Goal: Book appointment/travel/reservation

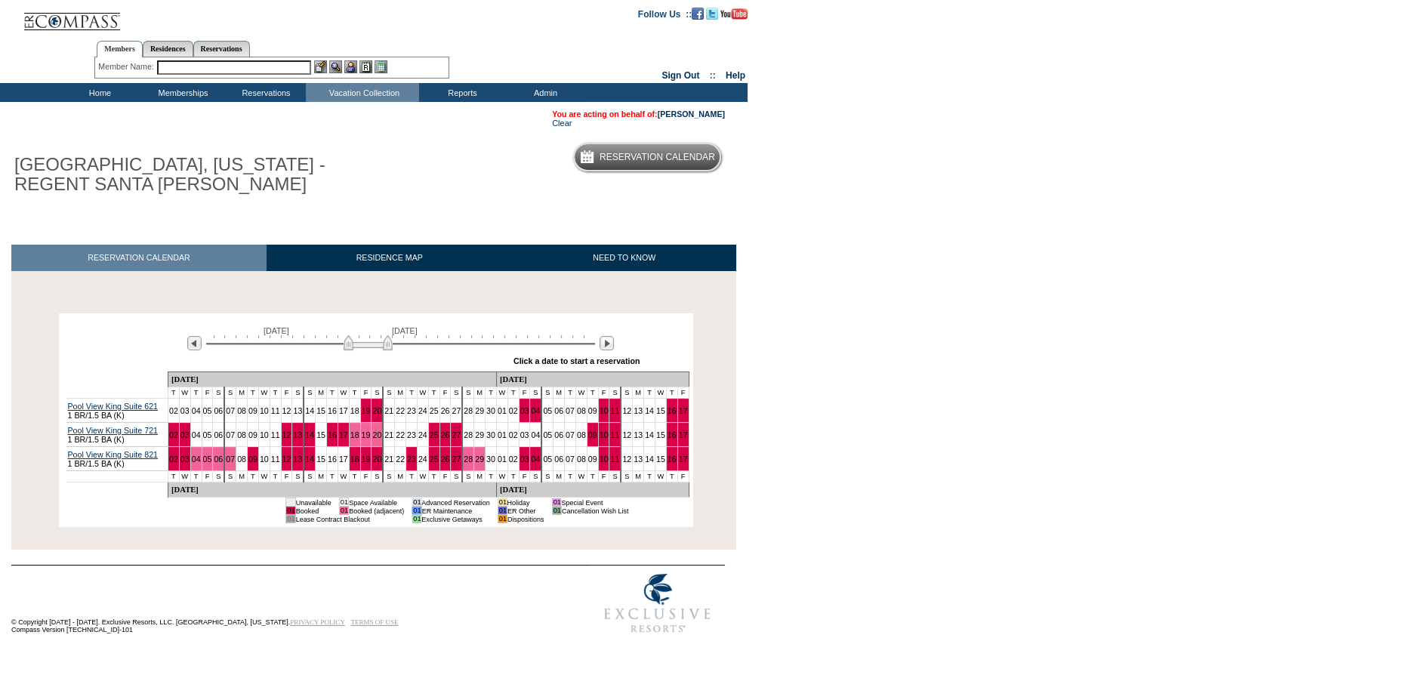
drag, startPoint x: 350, startPoint y: 346, endPoint x: 382, endPoint y: 352, distance: 33.0
click at [382, 350] on img at bounding box center [368, 342] width 49 height 15
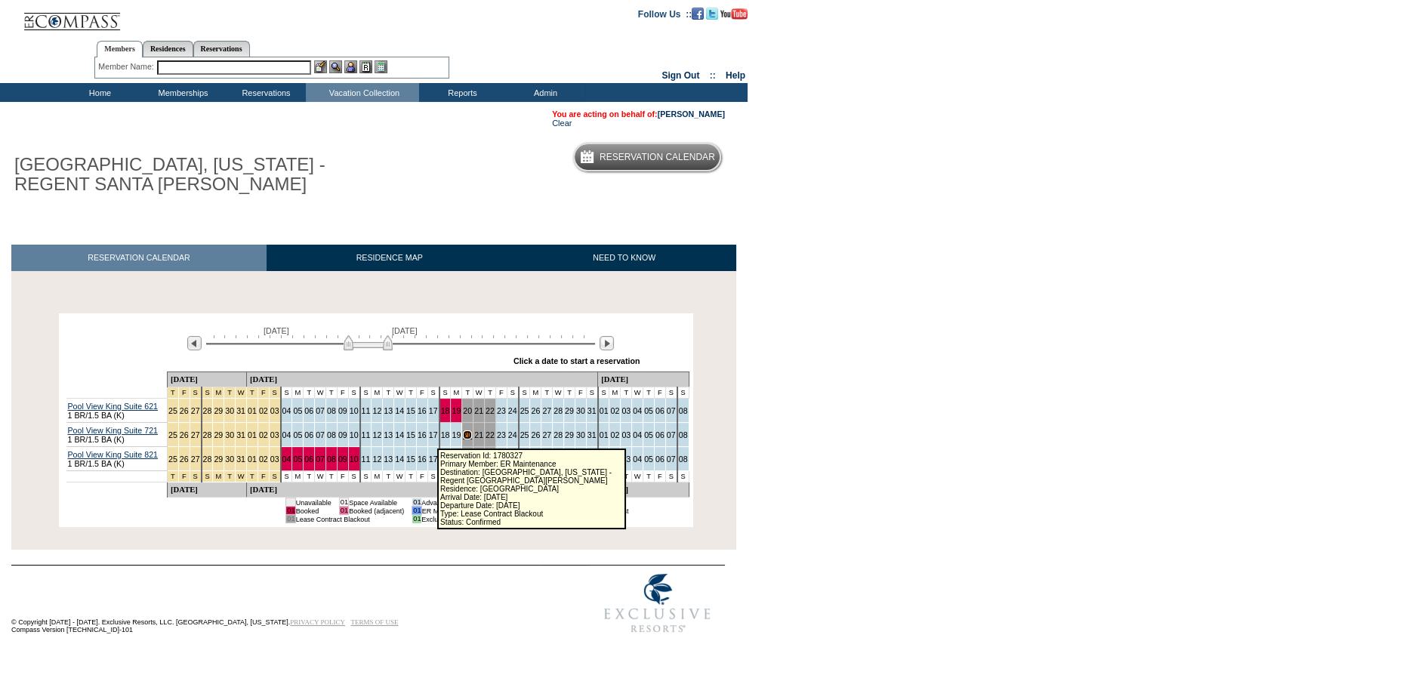
click at [463, 438] on link "20" at bounding box center [467, 434] width 9 height 9
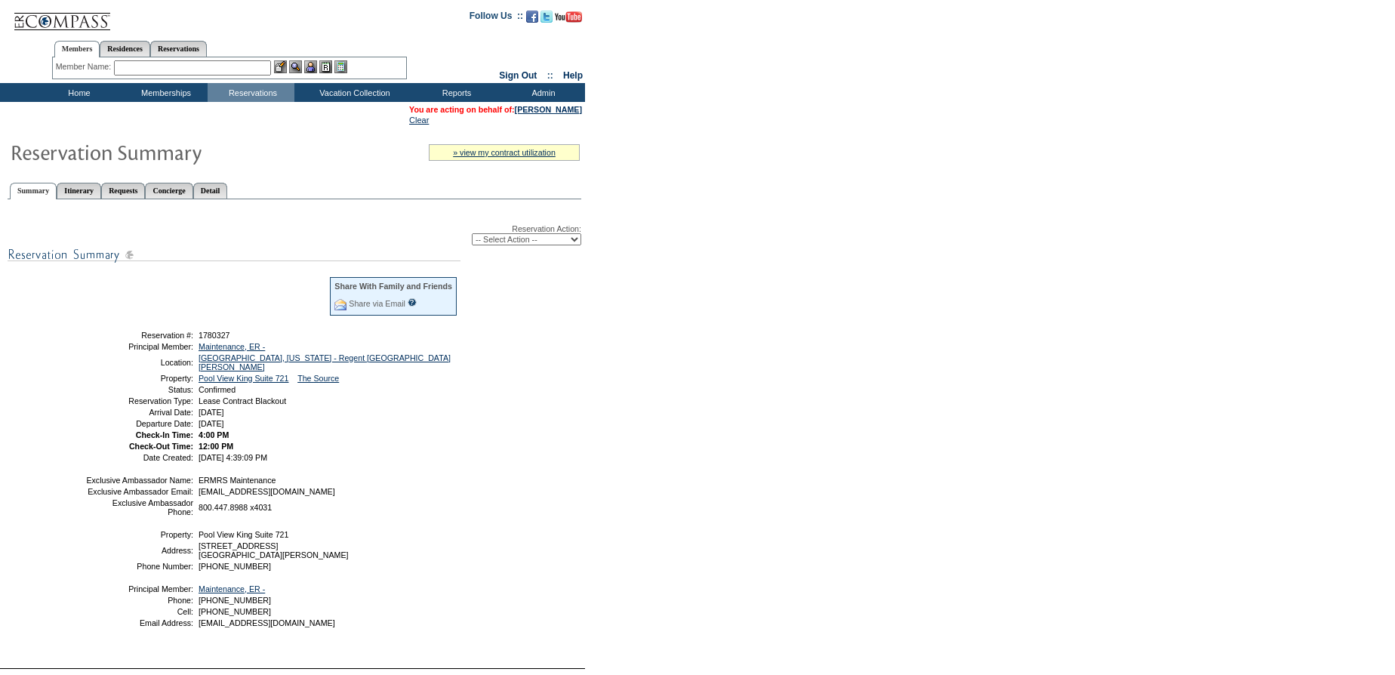
click at [245, 69] on input "text" at bounding box center [192, 67] width 157 height 15
click at [82, 89] on td "Home" at bounding box center [77, 92] width 87 height 19
